Goal: Information Seeking & Learning: Stay updated

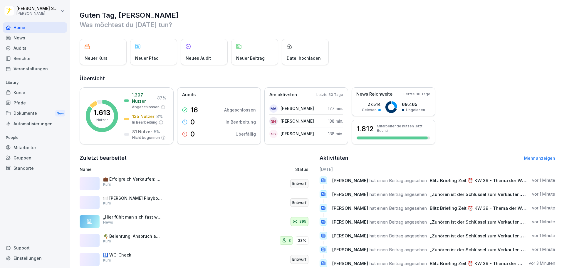
click at [41, 37] on div "News" at bounding box center [35, 38] width 64 height 10
click at [35, 44] on div "Audits" at bounding box center [35, 48] width 64 height 10
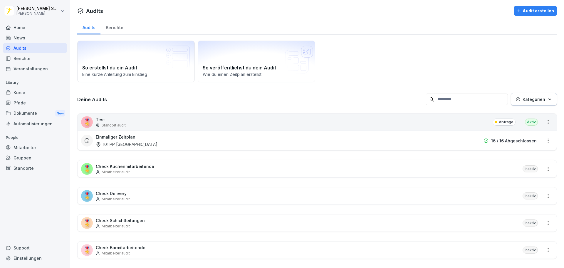
click at [34, 56] on div "Berichte" at bounding box center [35, 58] width 64 height 10
click at [38, 59] on div "Berichte" at bounding box center [35, 58] width 64 height 10
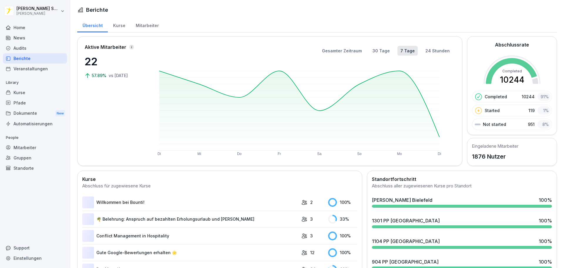
click at [30, 63] on div "Veranstaltungen" at bounding box center [35, 68] width 64 height 10
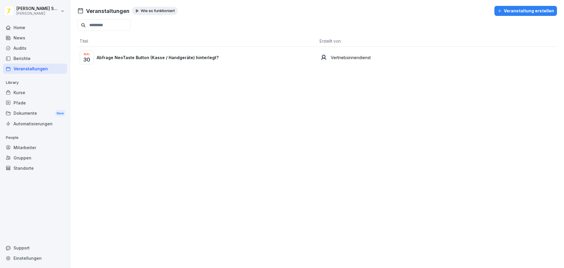
click at [33, 36] on div "News" at bounding box center [35, 38] width 64 height 10
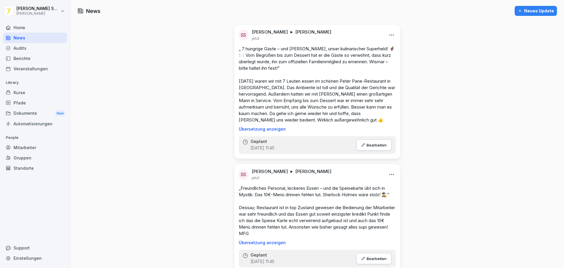
click at [42, 29] on div "Home" at bounding box center [35, 27] width 64 height 10
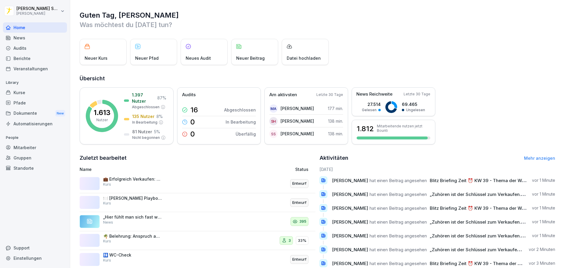
click at [42, 36] on div "News" at bounding box center [35, 38] width 64 height 10
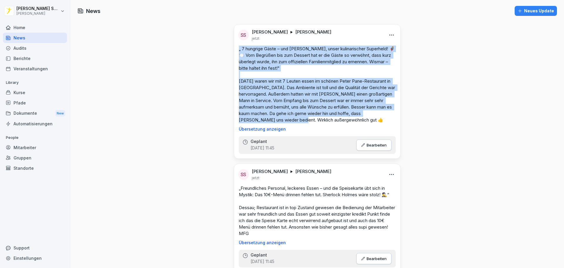
drag, startPoint x: 236, startPoint y: 46, endPoint x: 363, endPoint y: 121, distance: 147.0
click at [363, 121] on div "„ 7 hungrige Gäste – und [PERSON_NAME], unser kulinarischer Superheld! 🦸‍♂️🍽️ V…" at bounding box center [317, 89] width 166 height 86
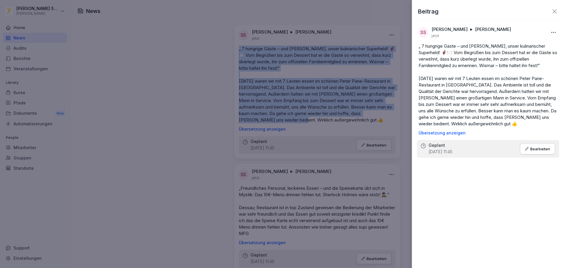
copy p "„ 7 hungrige Gäste – und [PERSON_NAME], unser kulinarischer Superheld! 🦸‍♂️🍽️ V…"
click at [537, 151] on p "Bearbeiten" at bounding box center [540, 148] width 20 height 5
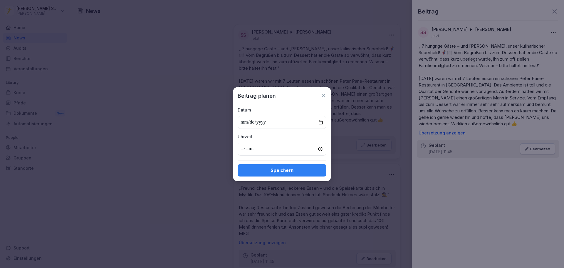
click at [321, 98] on icon at bounding box center [323, 96] width 6 height 6
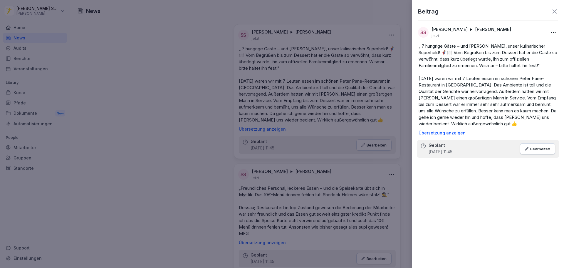
click at [553, 14] on icon at bounding box center [554, 11] width 7 height 7
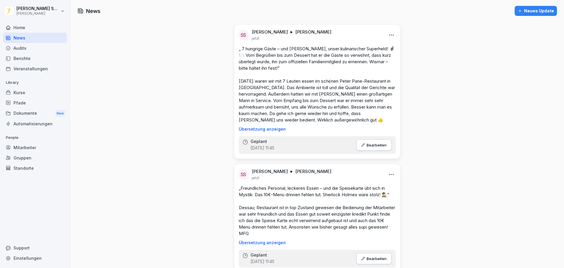
click at [389, 35] on html "[PERSON_NAME] [PERSON_NAME] Home News Audits Berichte Veranstaltungen Library K…" at bounding box center [282, 134] width 564 height 268
click at [347, 71] on div "Löschen" at bounding box center [357, 71] width 73 height 12
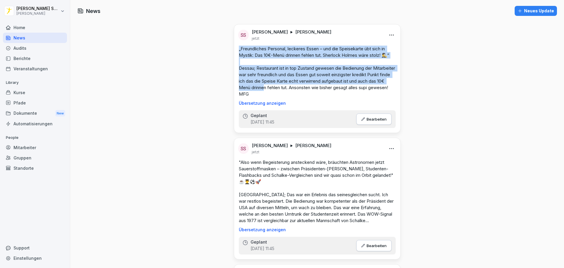
drag, startPoint x: 290, startPoint y: 90, endPoint x: 235, endPoint y: 50, distance: 68.3
click at [235, 50] on div "„Freundliches Personal, leckeres Essen – und die Speisekarte übt sich in Mystik…" at bounding box center [317, 76] width 166 height 60
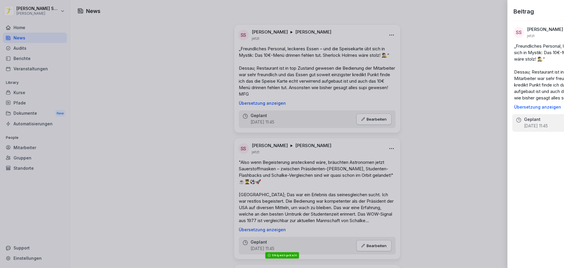
click at [291, 73] on div at bounding box center [282, 134] width 564 height 268
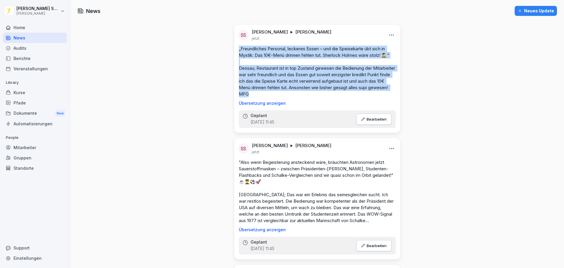
drag, startPoint x: 277, startPoint y: 94, endPoint x: 233, endPoint y: 51, distance: 61.7
click at [234, 51] on div "„Freundliches Personal, leckeres Essen – und die Speisekarte übt sich in Mystik…" at bounding box center [317, 76] width 166 height 60
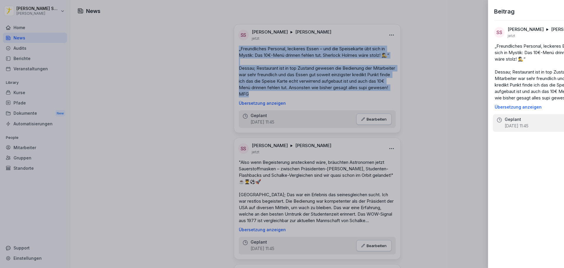
copy p "„Freundliches Personal, leckeres Essen – und die Speisekarte übt sich in Mystik…"
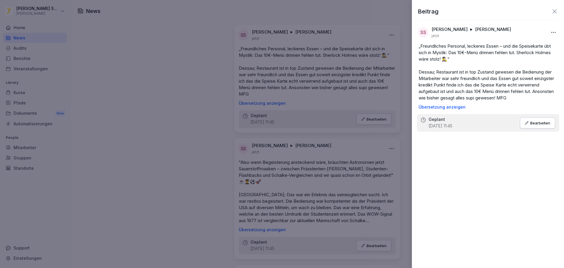
click at [174, 131] on div at bounding box center [282, 134] width 564 height 268
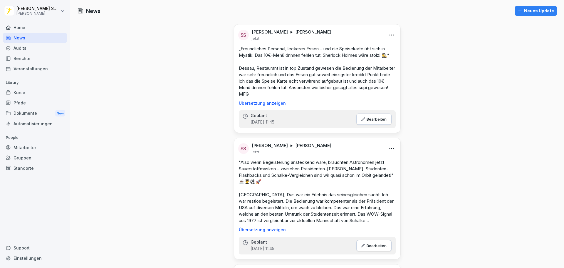
click at [390, 33] on html "[PERSON_NAME] [PERSON_NAME] Home News Audits Berichte Veranstaltungen Library K…" at bounding box center [282, 134] width 564 height 268
click at [360, 70] on div "Löschen" at bounding box center [357, 71] width 73 height 12
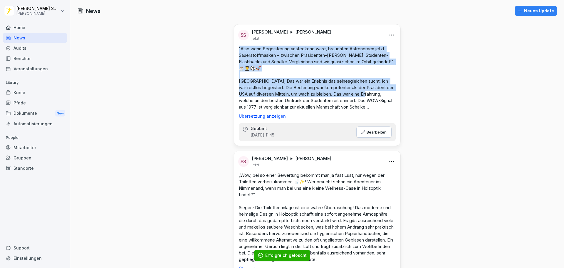
drag, startPoint x: 236, startPoint y: 47, endPoint x: 378, endPoint y: 95, distance: 150.2
click at [378, 95] on div ""Also wenn Begeisterung ansteckend wäre, bräuchten Astronomen jetzt Sauerstoffm…" at bounding box center [317, 82] width 166 height 73
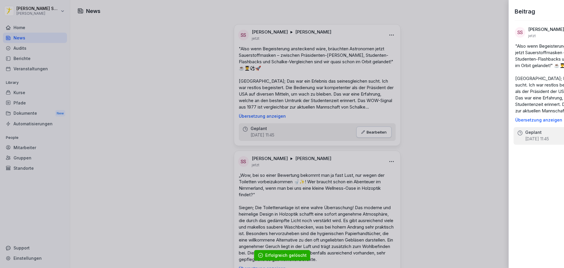
click at [342, 104] on div at bounding box center [282, 134] width 564 height 268
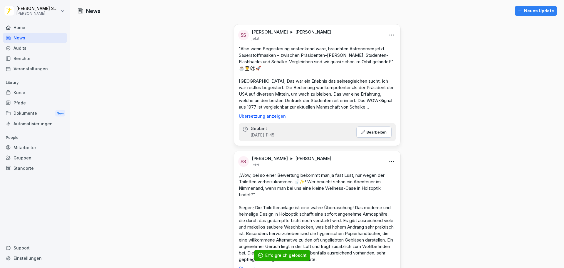
click at [361, 106] on p ""Also wenn Begeisterung ansteckend wäre, bräuchten Astronomen jetzt Sauerstoffm…" at bounding box center [317, 78] width 157 height 65
click at [354, 108] on p ""Also wenn Begeisterung ansteckend wäre, bräuchten Astronomen jetzt Sauerstoffm…" at bounding box center [317, 78] width 157 height 65
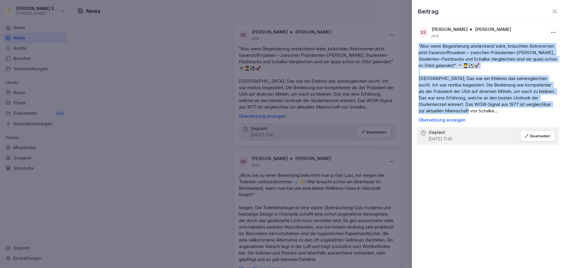
drag, startPoint x: 508, startPoint y: 113, endPoint x: 412, endPoint y: 46, distance: 117.7
click at [412, 46] on div "Beitrag SS [PERSON_NAME] [PERSON_NAME] jetzt "Also wenn Begeisterung ansteckend…" at bounding box center [488, 134] width 152 height 268
copy p ""Also wenn Begeisterung ansteckend wäre, bräuchten Astronomen jetzt Sauerstoffm…"
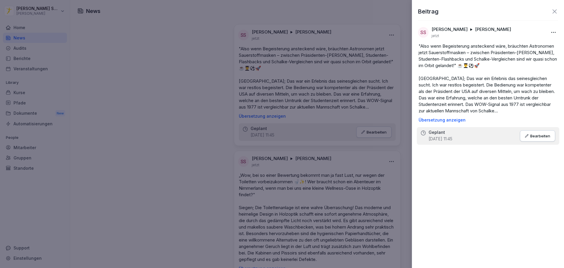
click at [555, 10] on icon at bounding box center [554, 11] width 7 height 7
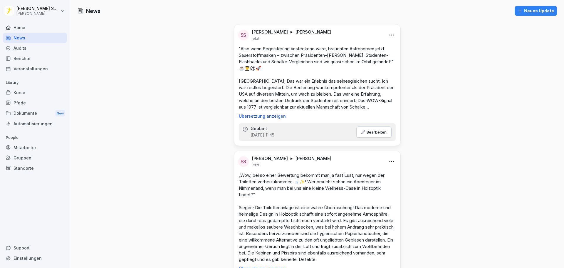
click at [388, 37] on html "[PERSON_NAME] [PERSON_NAME] Home News Audits Berichte Veranstaltungen Library K…" at bounding box center [282, 134] width 564 height 268
click at [347, 70] on div "Löschen" at bounding box center [357, 71] width 73 height 12
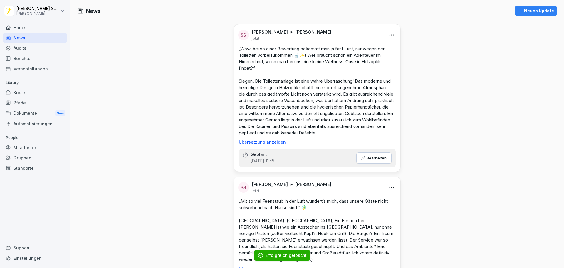
click at [291, 98] on p "„Wow, bei so einer Bewertung bekommt man ja fast Lust, nur wegen der Toiletten …" at bounding box center [317, 91] width 157 height 90
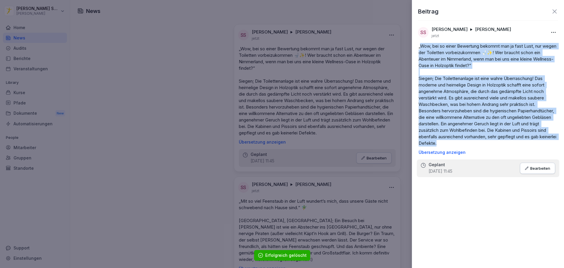
drag, startPoint x: 420, startPoint y: 45, endPoint x: 512, endPoint y: 140, distance: 132.7
click at [512, 142] on p "„Wow, bei so einer Bewertung bekommt man ja fast Lust, nur wegen der Toiletten …" at bounding box center [488, 94] width 139 height 103
copy p "Wow, bei so einer Bewertung bekommt man ja fast Lust, nur wegen der Toiletten v…"
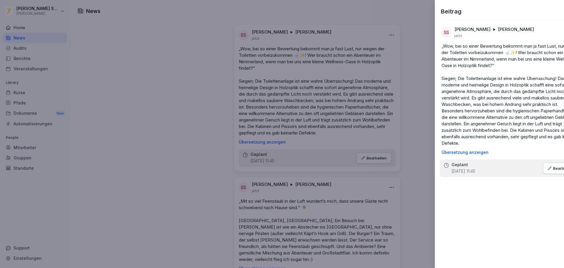
click at [330, 80] on div at bounding box center [282, 134] width 564 height 268
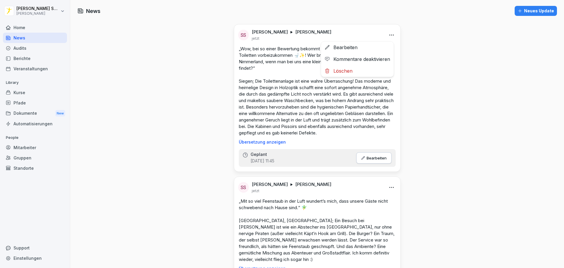
click at [387, 36] on html "[PERSON_NAME] [PERSON_NAME] Home News Audits Berichte Veranstaltungen Library K…" at bounding box center [282, 134] width 564 height 268
click at [342, 73] on div "Löschen" at bounding box center [357, 71] width 73 height 12
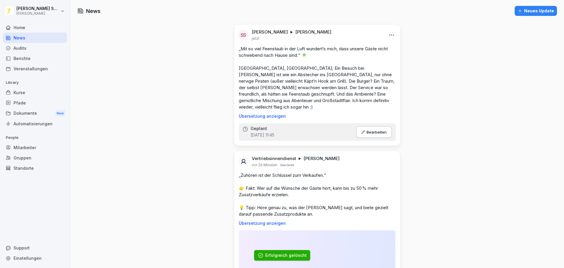
click at [387, 35] on html "[PERSON_NAME] [PERSON_NAME] Home News Audits Berichte Veranstaltungen Library K…" at bounding box center [282, 134] width 564 height 268
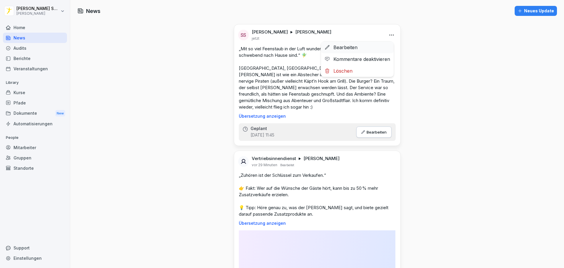
click at [359, 46] on div "Bearbeiten" at bounding box center [357, 47] width 73 height 12
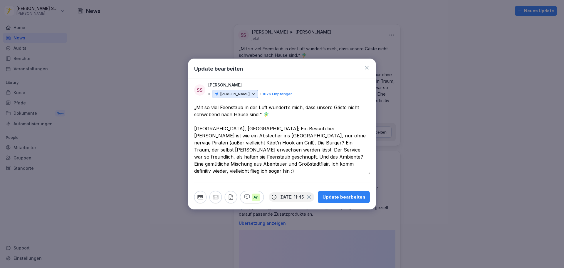
drag, startPoint x: 324, startPoint y: 162, endPoint x: 193, endPoint y: 109, distance: 141.6
click at [193, 109] on div "**********" at bounding box center [281, 143] width 187 height 78
click at [362, 67] on div "Update bearbeiten" at bounding box center [281, 69] width 187 height 20
click at [365, 67] on icon at bounding box center [367, 68] width 6 height 6
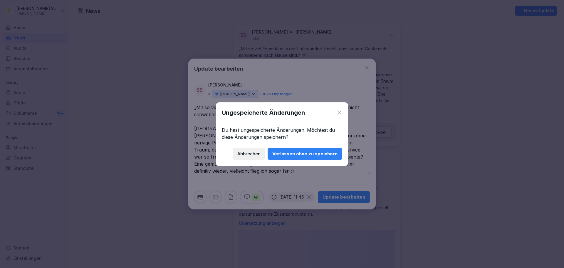
click at [306, 155] on div "Verlassen ohne zu speichern" at bounding box center [304, 153] width 65 height 6
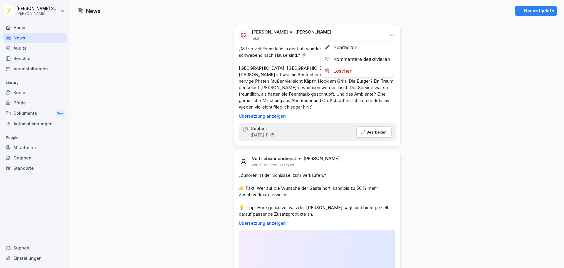
click at [391, 31] on html "[PERSON_NAME] [PERSON_NAME] Home News Audits Berichte Veranstaltungen Library K…" at bounding box center [282, 134] width 564 height 268
click at [347, 73] on div "Löschen" at bounding box center [357, 71] width 73 height 12
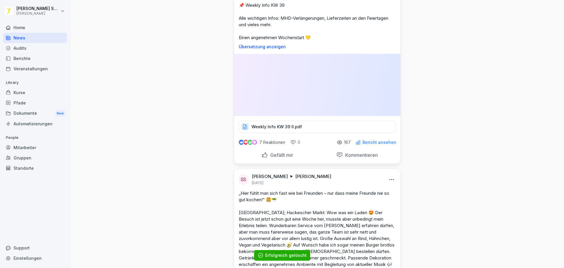
scroll to position [470, 0]
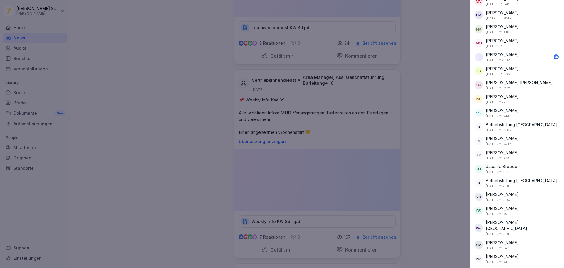
scroll to position [5366, 0]
click at [163, 131] on div at bounding box center [282, 134] width 564 height 268
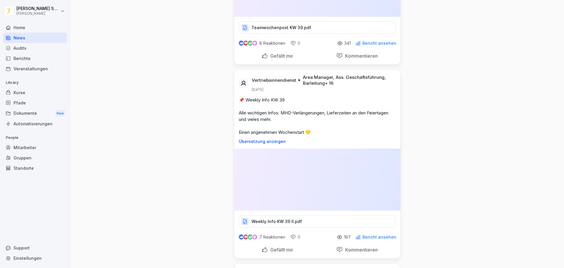
drag, startPoint x: 415, startPoint y: 134, endPoint x: 334, endPoint y: 136, distance: 80.8
click at [61, 9] on html "[PERSON_NAME] [PERSON_NAME] Home News Audits Berichte Veranstaltungen Library K…" at bounding box center [282, 134] width 564 height 268
click at [34, 36] on div "Abmelden" at bounding box center [38, 37] width 58 height 11
